Goal: Entertainment & Leisure: Consume media (video, audio)

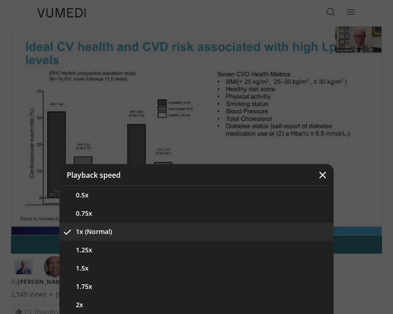
click at [160, 277] on button "1.75x" at bounding box center [196, 286] width 274 height 18
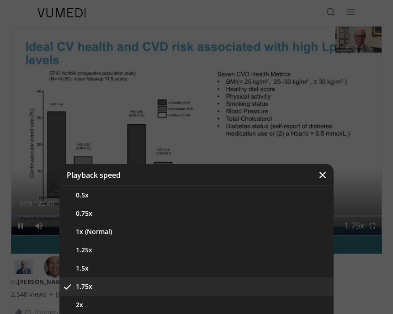
click at [133, 308] on button "2x" at bounding box center [196, 304] width 274 height 18
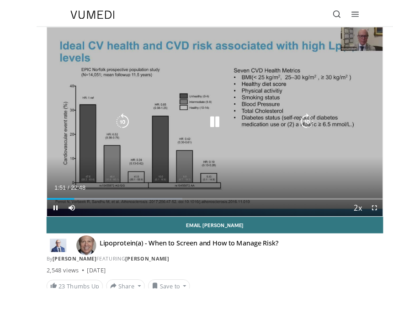
scroll to position [6, 0]
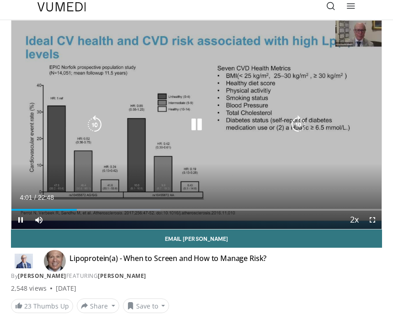
click at [191, 128] on icon "Video Player" at bounding box center [196, 125] width 18 height 18
click at [200, 122] on icon "Video Player" at bounding box center [196, 125] width 18 height 18
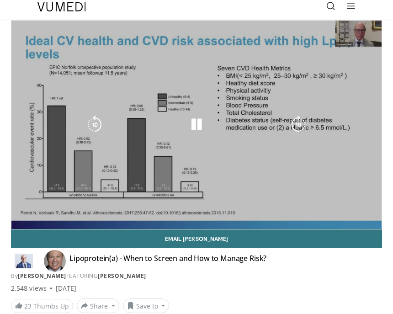
click at [242, 104] on div "10 seconds Tap to unmute" at bounding box center [196, 125] width 370 height 208
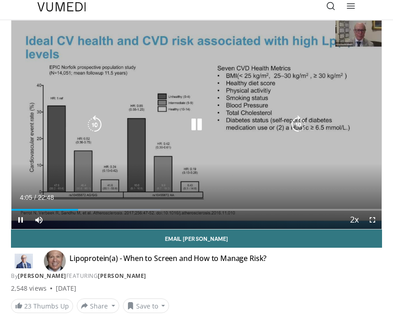
click at [196, 126] on icon "Video Player" at bounding box center [196, 125] width 18 height 18
click at [199, 125] on icon "Video Player" at bounding box center [196, 125] width 18 height 18
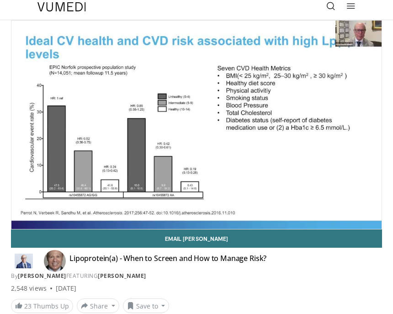
click at [262, 57] on div "10 seconds Tap to unmute" at bounding box center [196, 125] width 370 height 208
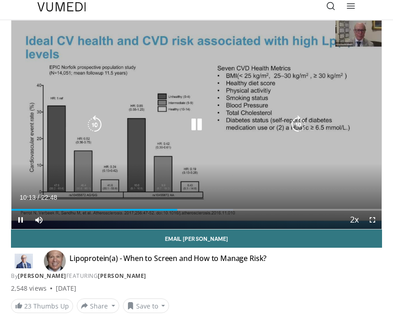
click at [203, 124] on icon "Video Player" at bounding box center [196, 125] width 18 height 18
click at [196, 128] on icon "Video Player" at bounding box center [196, 125] width 18 height 18
click at [215, 209] on div "Progress Bar" at bounding box center [277, 210] width 197 height 2
click at [249, 206] on div "Loaded : 99.99%" at bounding box center [196, 206] width 370 height 9
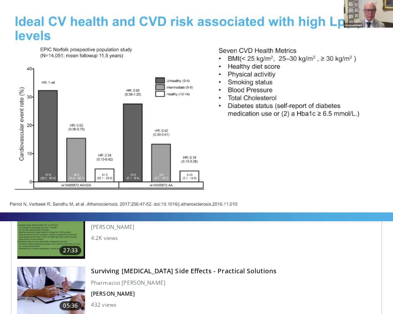
scroll to position [986, 0]
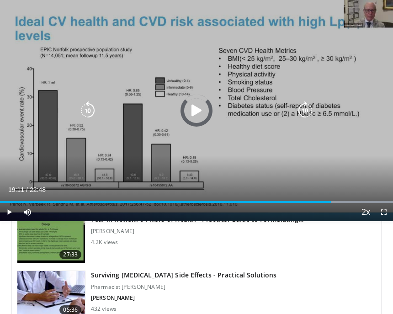
click at [331, 202] on div "Progress Bar" at bounding box center [285, 202] width 215 height 2
click at [349, 201] on div "Progress Bar" at bounding box center [285, 202] width 215 height 2
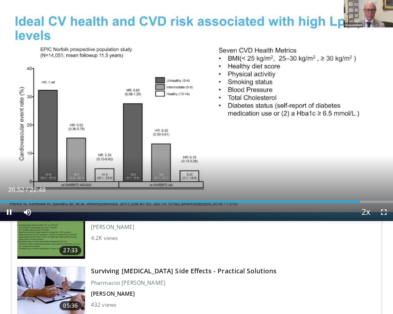
scroll to position [995, 0]
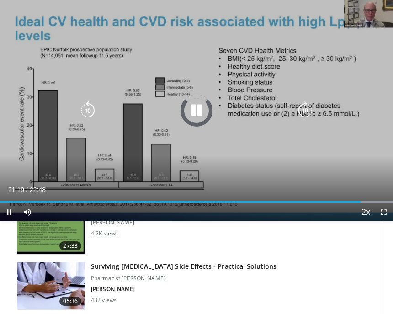
click at [368, 198] on div "Loaded : 99.99%" at bounding box center [196, 198] width 393 height 9
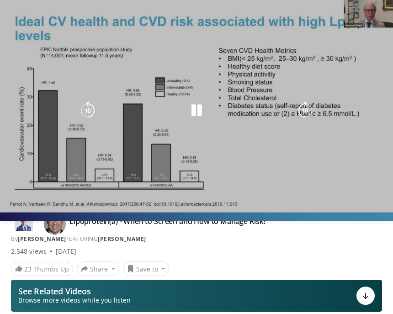
scroll to position [0, 0]
